Goal: Task Accomplishment & Management: Use online tool/utility

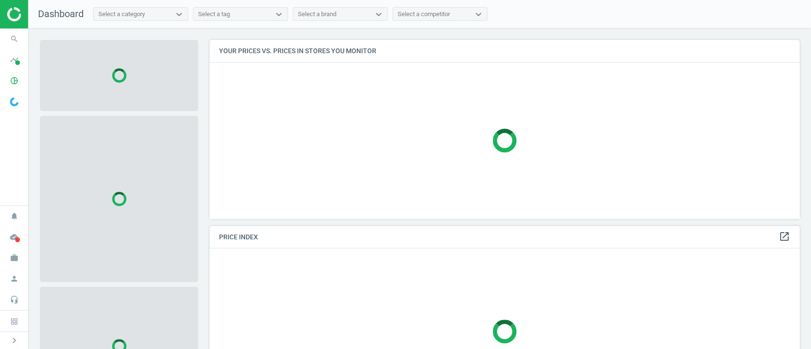
scroll to position [198, 600]
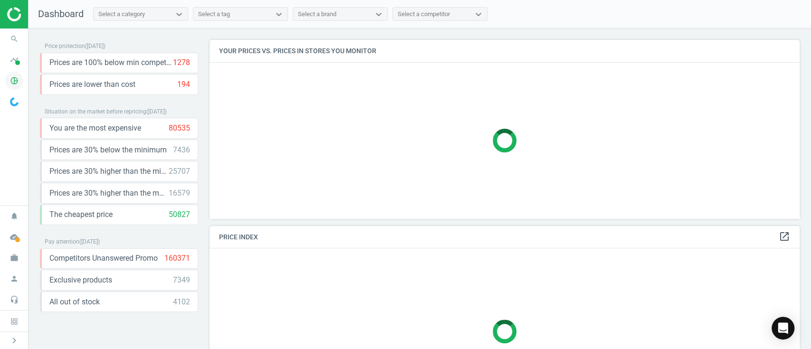
click at [15, 85] on icon "pie_chart_outlined" at bounding box center [14, 81] width 18 height 18
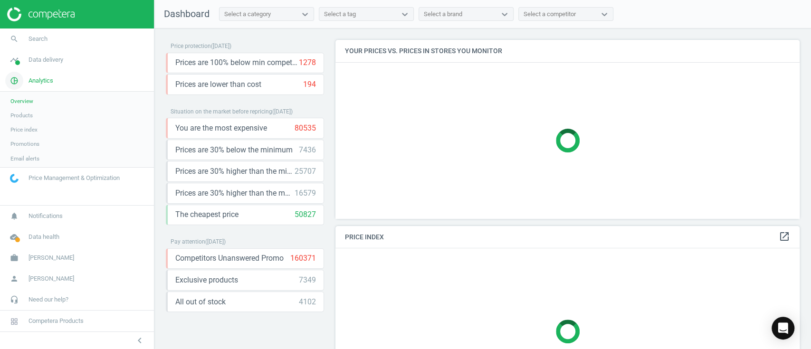
scroll to position [4, 4]
click at [41, 113] on link "Products" at bounding box center [77, 115] width 154 height 14
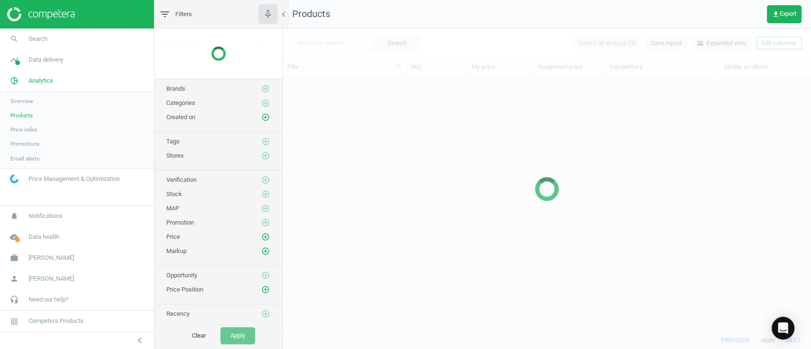
scroll to position [235, 518]
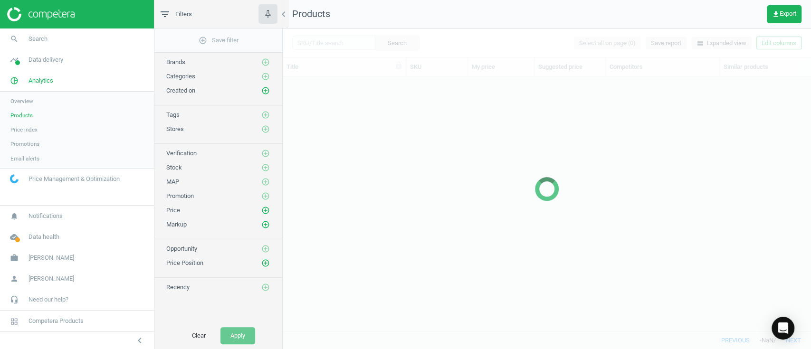
click at [41, 113] on link "Products" at bounding box center [77, 115] width 154 height 14
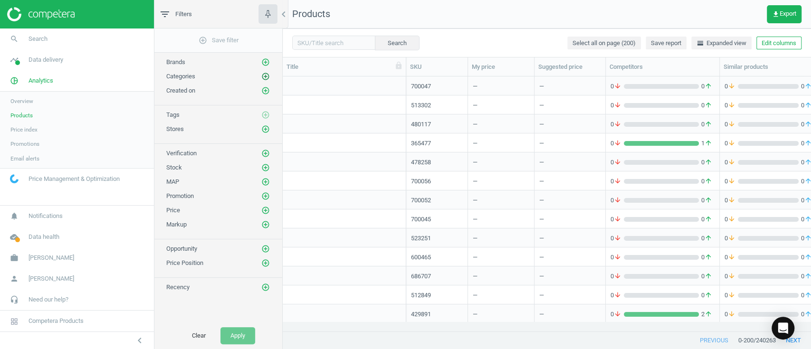
click at [263, 77] on icon "add_circle_outline" at bounding box center [265, 76] width 9 height 9
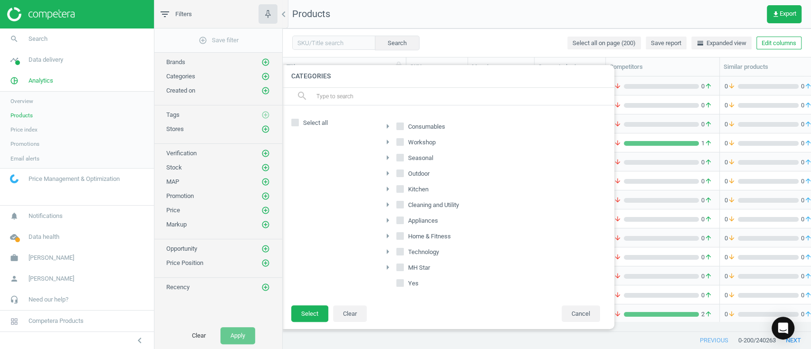
click at [466, 26] on div at bounding box center [688, 174] width 811 height 349
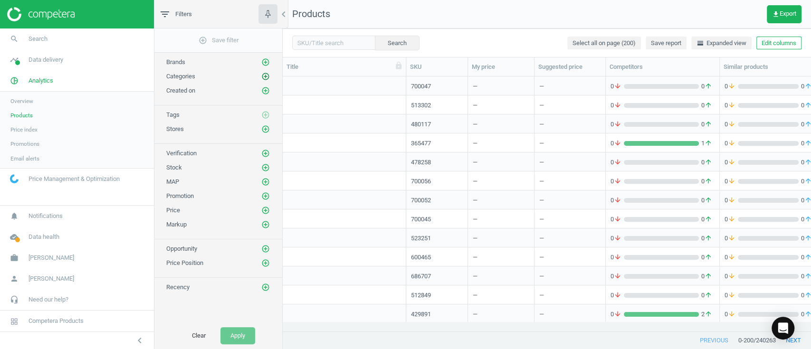
click at [265, 76] on icon "add_circle_outline" at bounding box center [265, 76] width 9 height 9
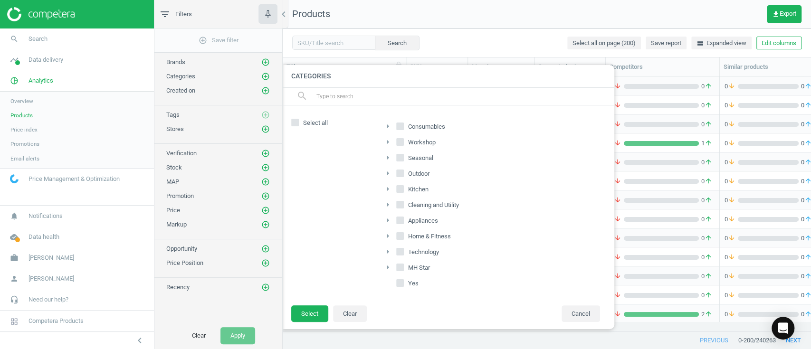
click at [401, 233] on input "Home & Fitness" at bounding box center [400, 236] width 6 height 6
checkbox input "true"
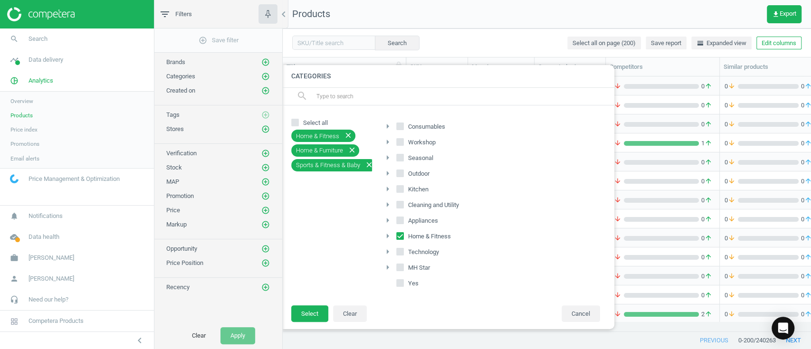
click at [399, 268] on input "MH Star" at bounding box center [400, 267] width 6 height 6
checkbox input "true"
click at [306, 312] on button "Select" at bounding box center [309, 314] width 37 height 17
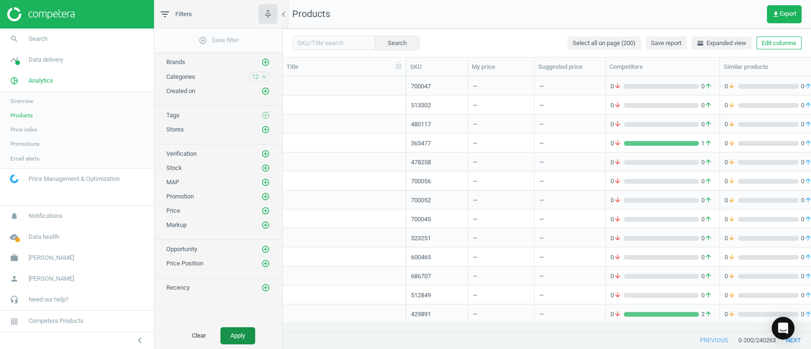
click at [245, 336] on button "Apply" at bounding box center [237, 335] width 35 height 17
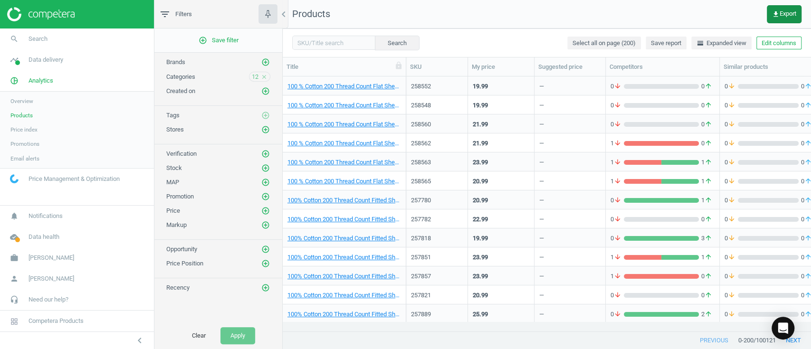
click at [791, 19] on button "get_app Export" at bounding box center [784, 14] width 35 height 18
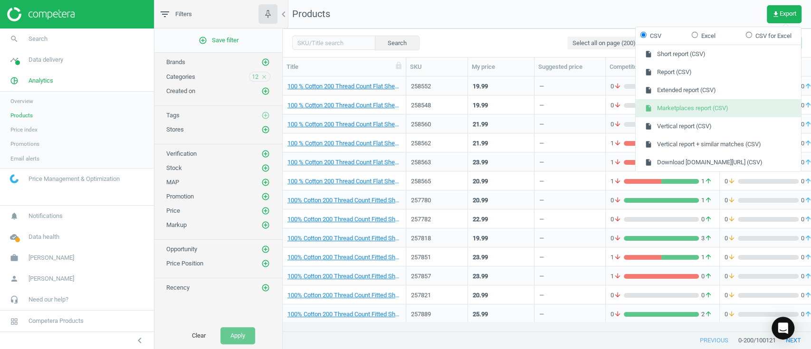
click at [706, 101] on button "insert_drive_file Marketplaces report (CSV)" at bounding box center [718, 108] width 165 height 18
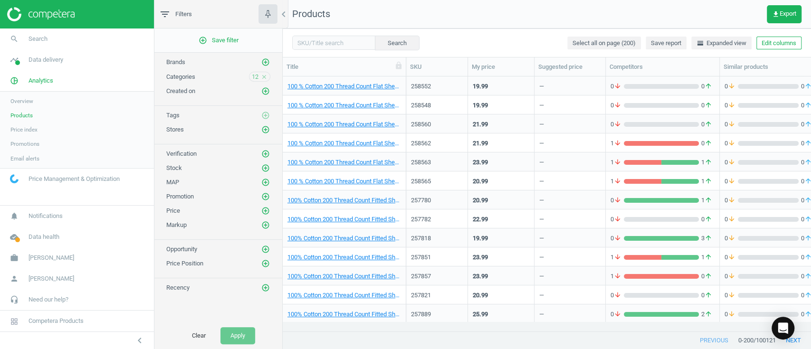
click at [265, 79] on icon "close" at bounding box center [264, 77] width 7 height 7
click at [265, 79] on icon "add_circle_outline" at bounding box center [265, 76] width 9 height 9
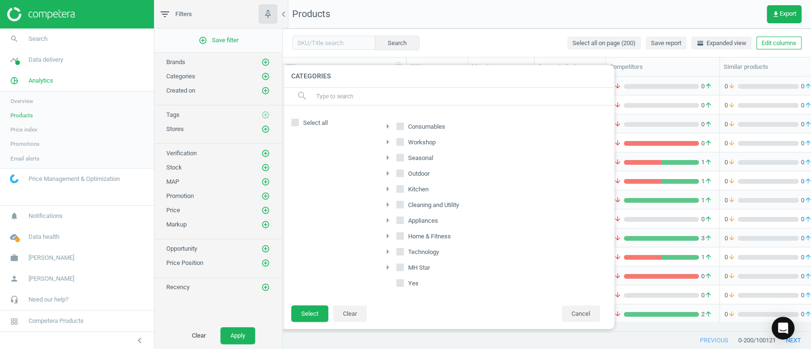
click at [402, 176] on input "Outdoor" at bounding box center [400, 174] width 6 height 6
checkbox input "true"
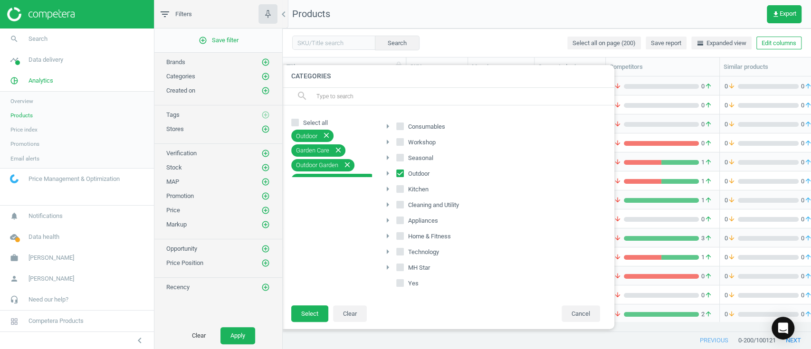
click at [399, 159] on input "Seasonal" at bounding box center [400, 158] width 6 height 6
checkbox input "true"
click at [402, 124] on input "Consumables" at bounding box center [400, 127] width 6 height 6
checkbox input "true"
click at [308, 312] on button "Select" at bounding box center [309, 314] width 37 height 17
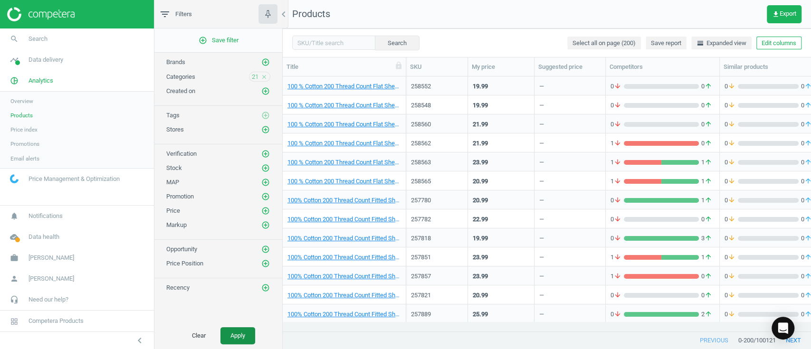
click at [238, 334] on button "Apply" at bounding box center [237, 335] width 35 height 17
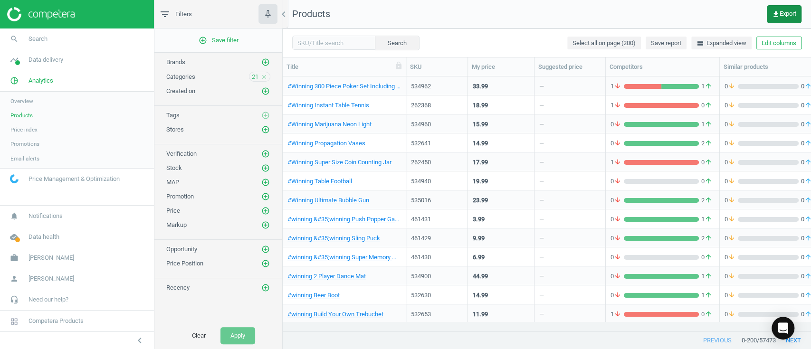
click at [779, 14] on span "get_app Export" at bounding box center [784, 14] width 24 height 8
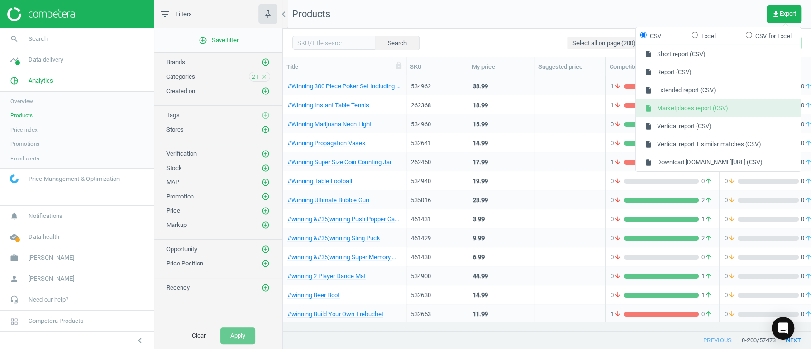
click at [711, 106] on button "insert_drive_file Marketplaces report (CSV)" at bounding box center [718, 108] width 165 height 18
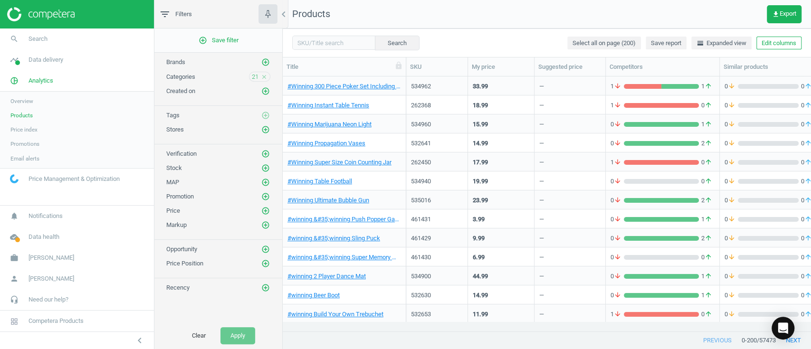
click at [265, 79] on icon "close" at bounding box center [264, 77] width 7 height 7
click at [265, 79] on icon "add_circle_outline" at bounding box center [265, 76] width 9 height 9
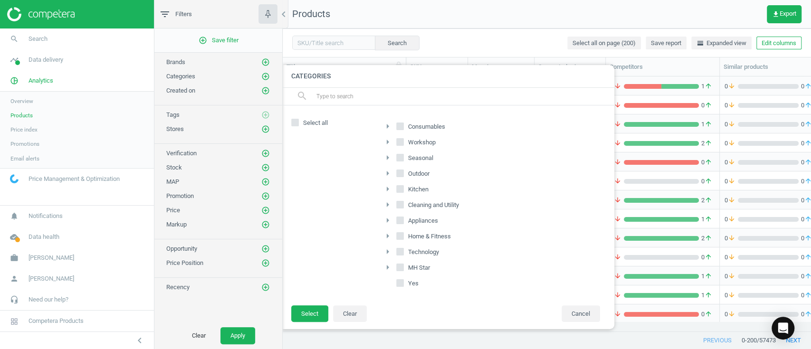
click at [401, 143] on input "Workshop" at bounding box center [400, 142] width 6 height 6
checkbox input "true"
click at [399, 188] on input "Kitchen" at bounding box center [400, 189] width 6 height 6
checkbox input "true"
click at [399, 206] on input "Cleaning and Utility" at bounding box center [400, 204] width 6 height 6
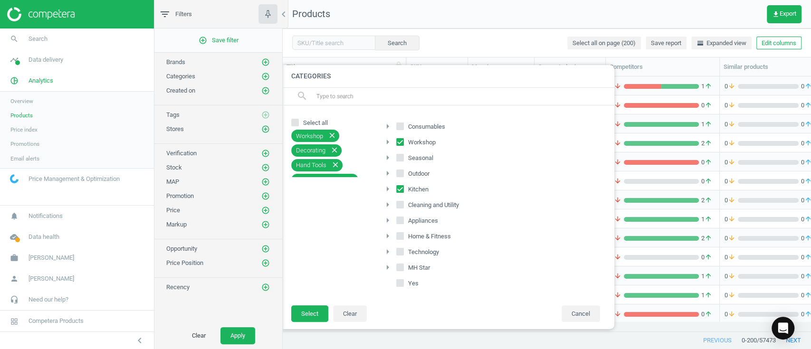
checkbox input "true"
click at [400, 223] on icon at bounding box center [400, 221] width 8 height 8
click at [400, 223] on input "Appliances" at bounding box center [400, 220] width 6 height 6
checkbox input "true"
click at [401, 250] on input "Technology" at bounding box center [400, 251] width 6 height 6
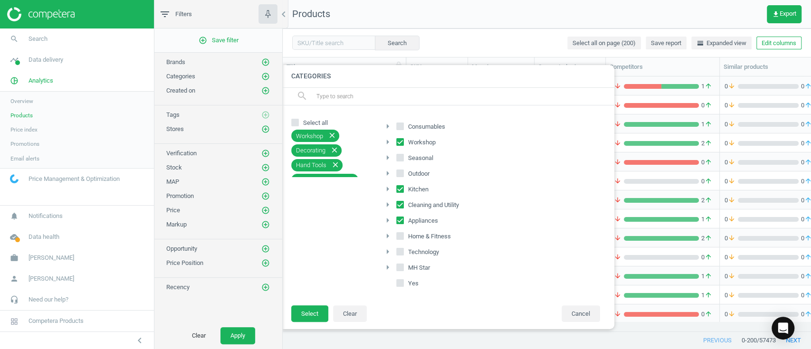
checkbox input "true"
click at [315, 313] on button "Select" at bounding box center [309, 314] width 37 height 17
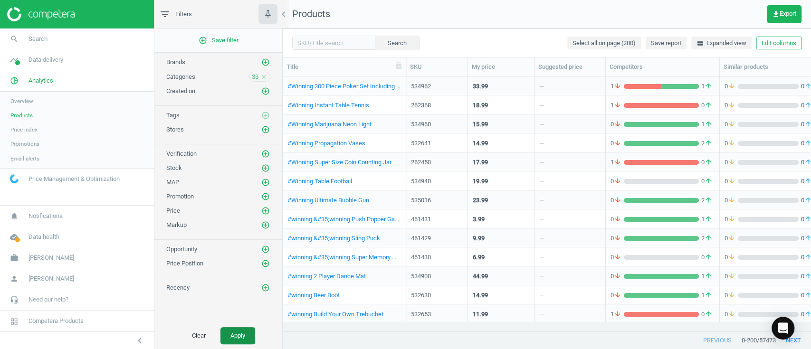
click at [231, 336] on button "Apply" at bounding box center [237, 335] width 35 height 17
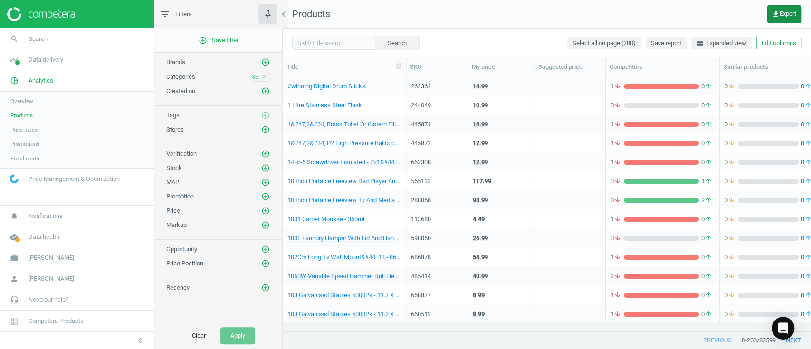
click at [779, 17] on span "get_app Export" at bounding box center [784, 14] width 24 height 8
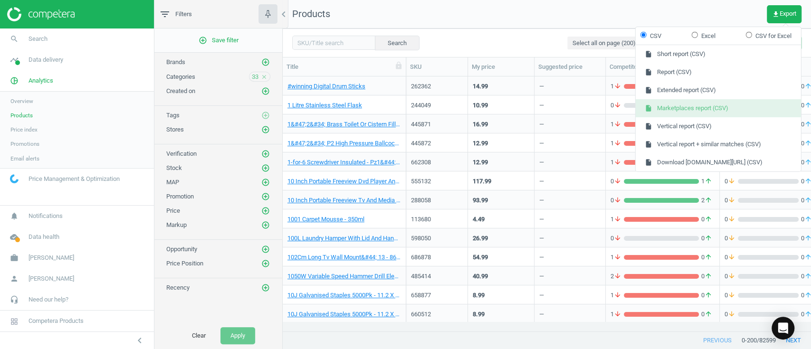
click at [718, 105] on button "insert_drive_file Marketplaces report (CSV)" at bounding box center [718, 108] width 165 height 18
